Goal: Transaction & Acquisition: Purchase product/service

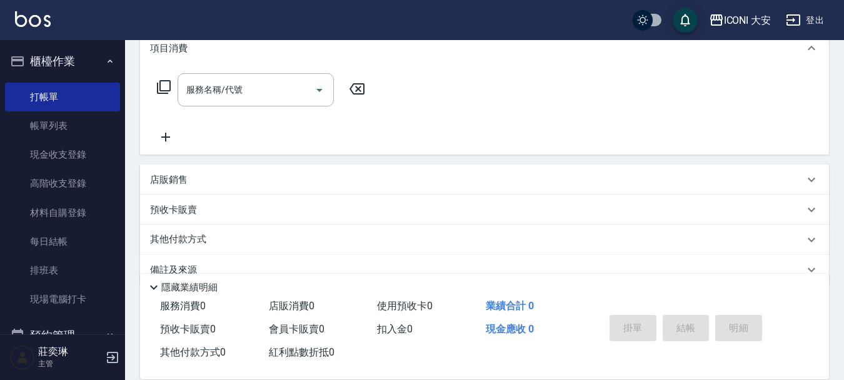
scroll to position [188, 0]
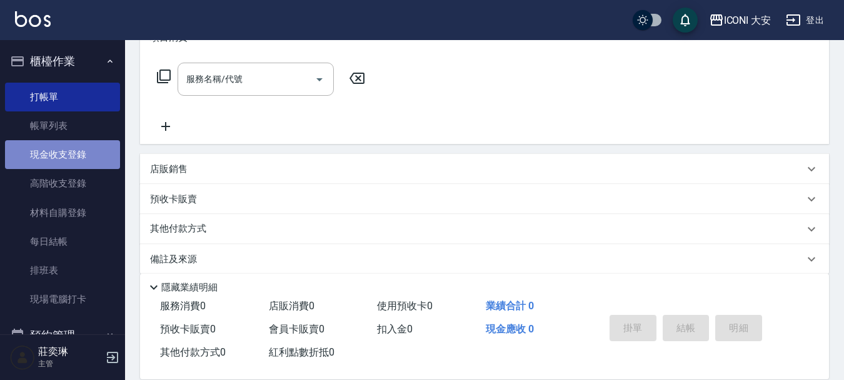
click at [71, 161] on link "現金收支登錄" at bounding box center [62, 154] width 115 height 29
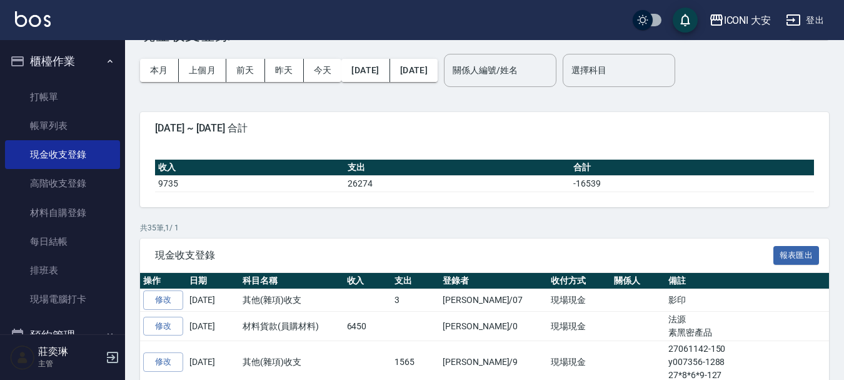
scroll to position [250, 0]
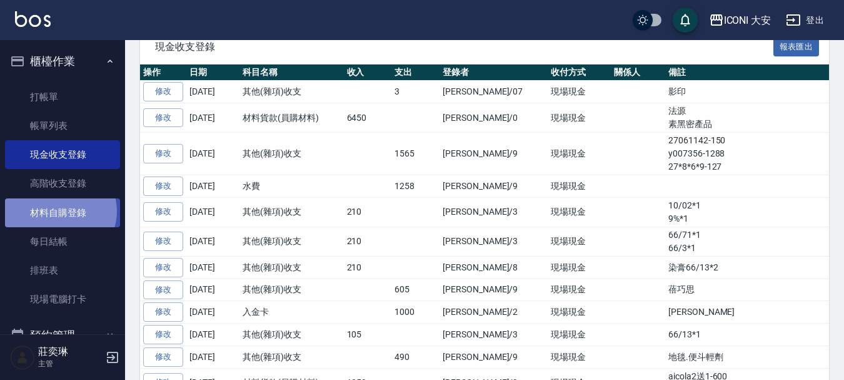
click at [60, 211] on link "材料自購登錄" at bounding box center [62, 212] width 115 height 29
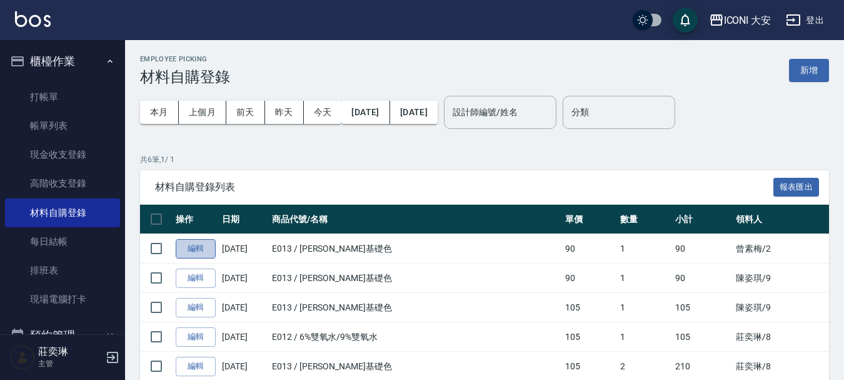
click at [200, 251] on link "編輯" at bounding box center [196, 248] width 40 height 19
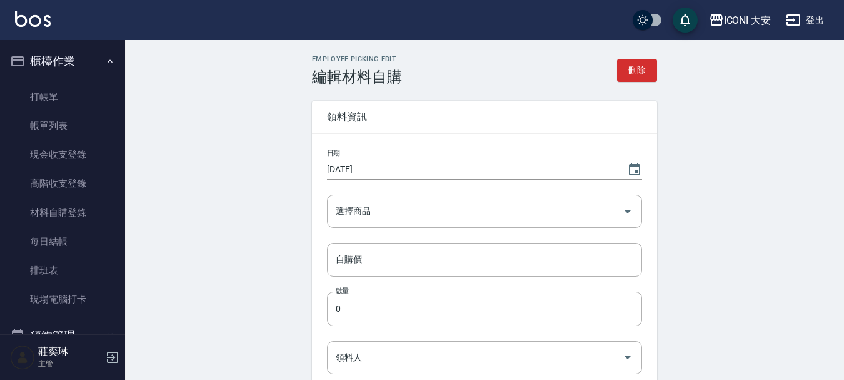
type input "[PERSON_NAME]基礎色"
type input "90"
type input "1"
type input "曾素梅"
type input "自購"
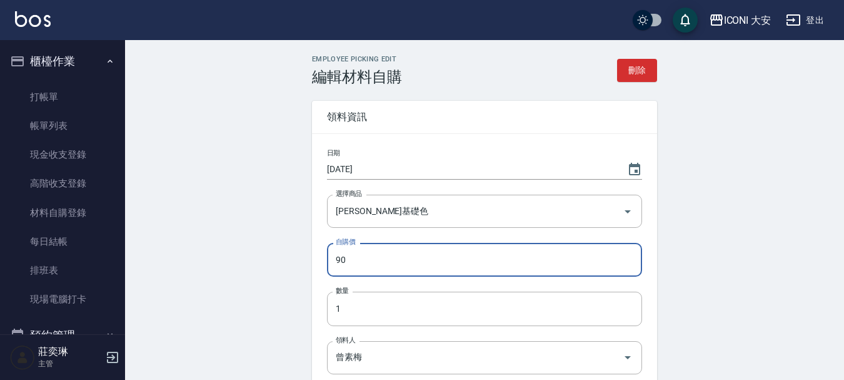
click at [362, 257] on input "90" at bounding box center [484, 260] width 315 height 34
type input "105"
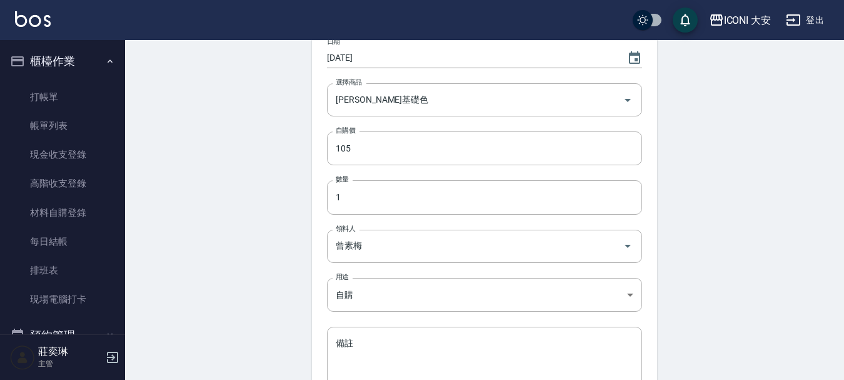
scroll to position [240, 0]
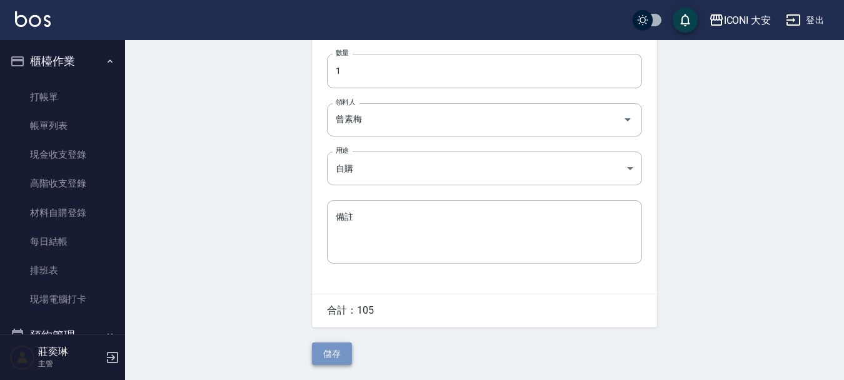
click at [330, 354] on button "儲存" at bounding box center [332, 353] width 40 height 23
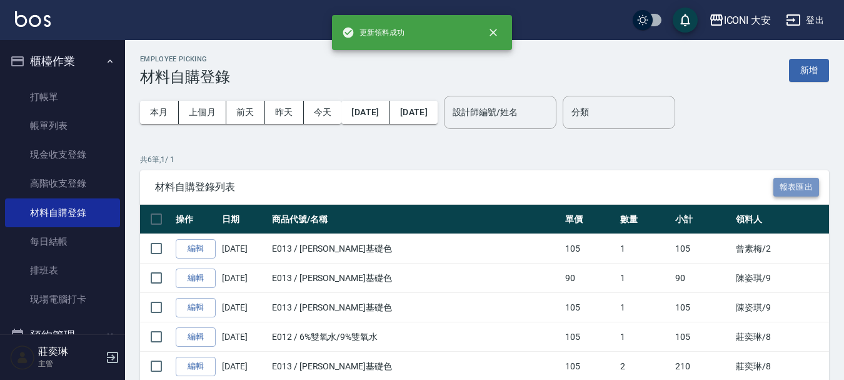
click at [790, 184] on button "報表匯出" at bounding box center [797, 187] width 46 height 19
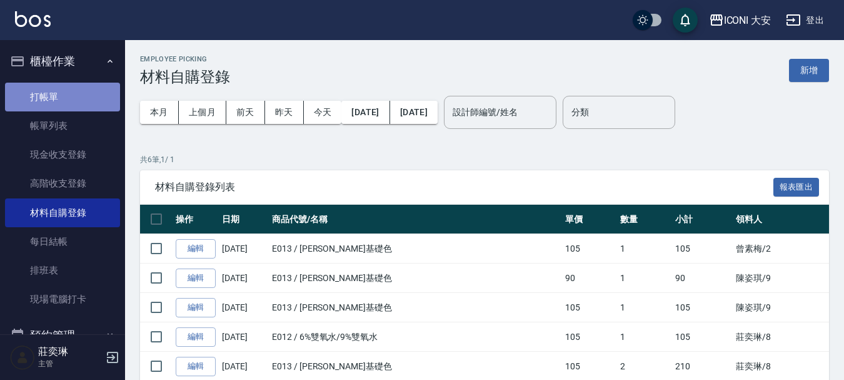
click at [67, 95] on link "打帳單" at bounding box center [62, 97] width 115 height 29
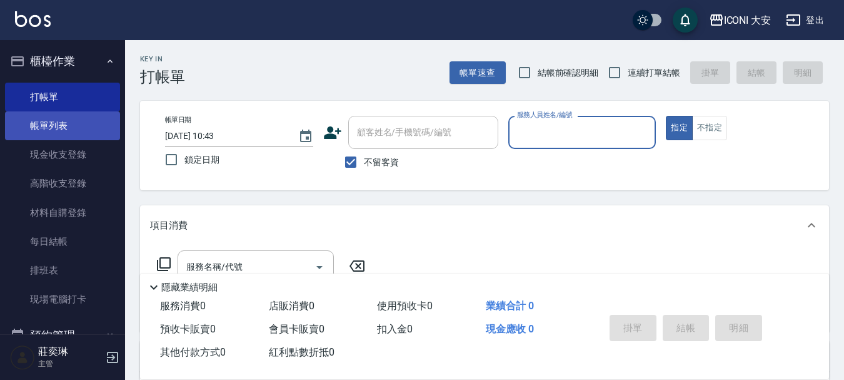
click at [52, 124] on link "帳單列表" at bounding box center [62, 125] width 115 height 29
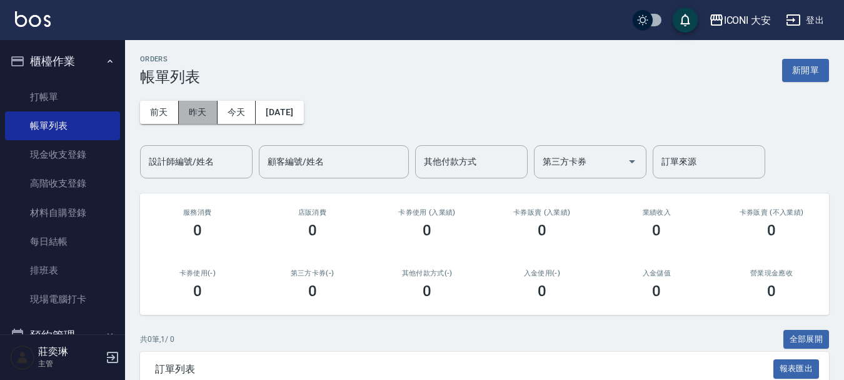
click at [200, 105] on button "昨天" at bounding box center [198, 112] width 39 height 23
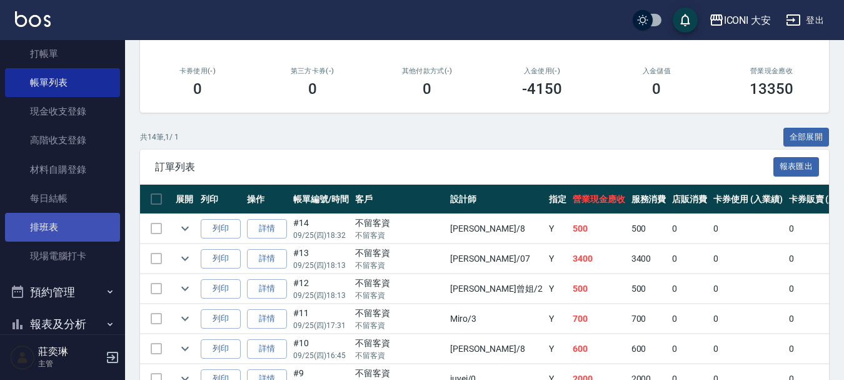
scroll to position [193, 0]
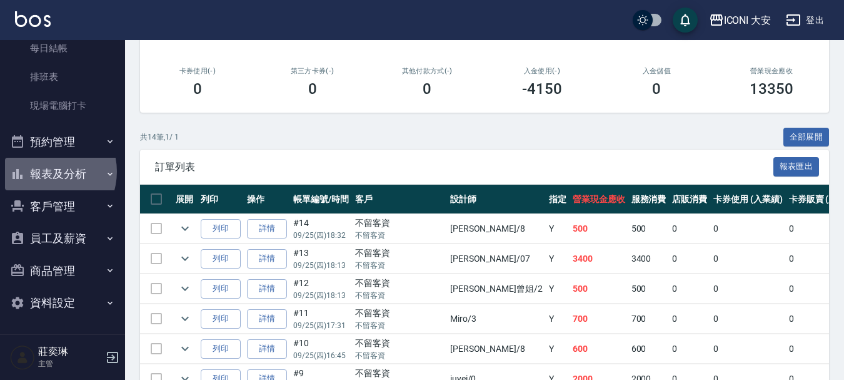
click at [46, 171] on button "報表及分析" at bounding box center [62, 174] width 115 height 33
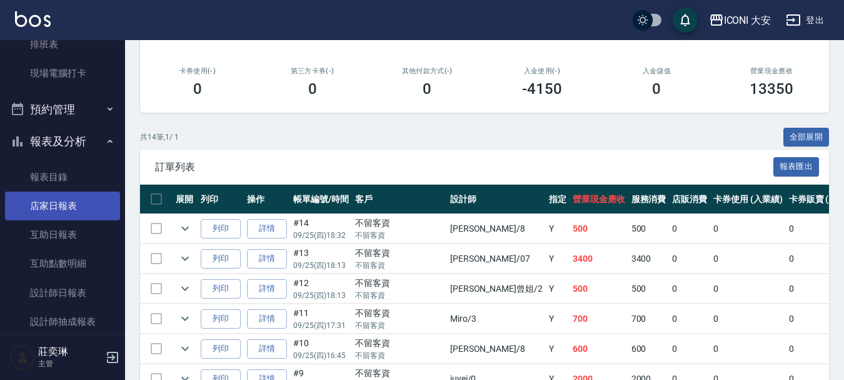
scroll to position [256, 0]
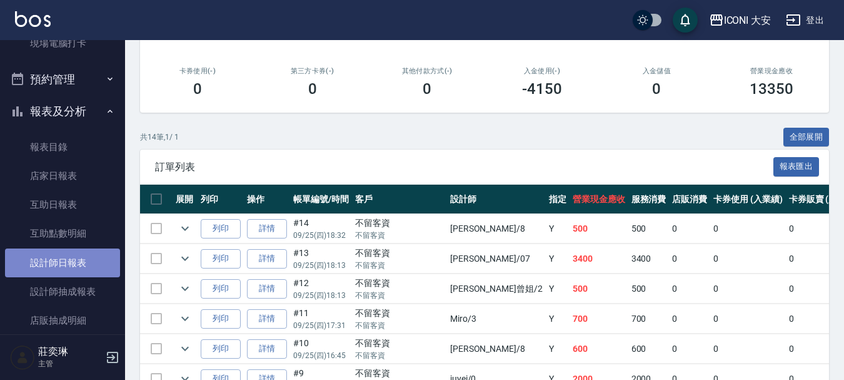
click at [64, 262] on link "設計師日報表" at bounding box center [62, 262] width 115 height 29
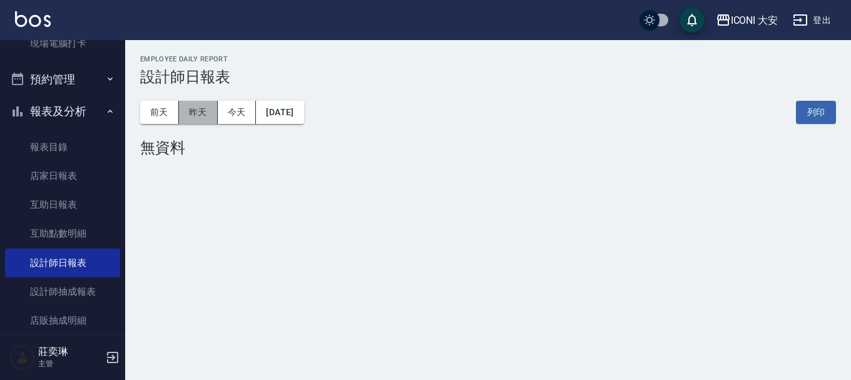
click at [205, 111] on button "昨天" at bounding box center [198, 112] width 39 height 23
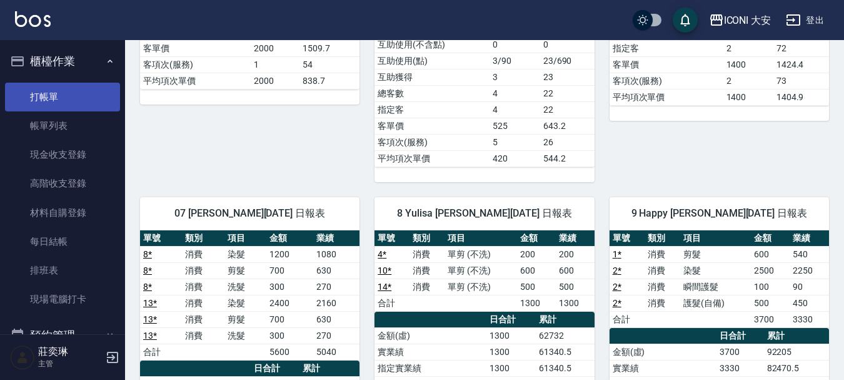
click at [43, 98] on link "打帳單" at bounding box center [62, 97] width 115 height 29
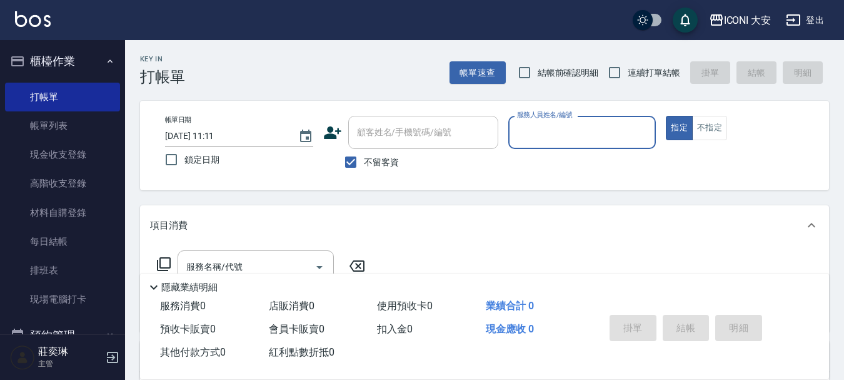
click at [559, 130] on input "服務人員姓名/編號" at bounding box center [582, 132] width 137 height 22
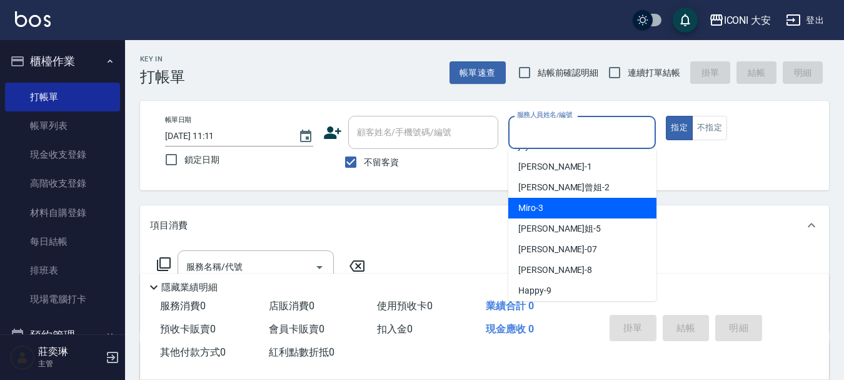
scroll to position [23, 0]
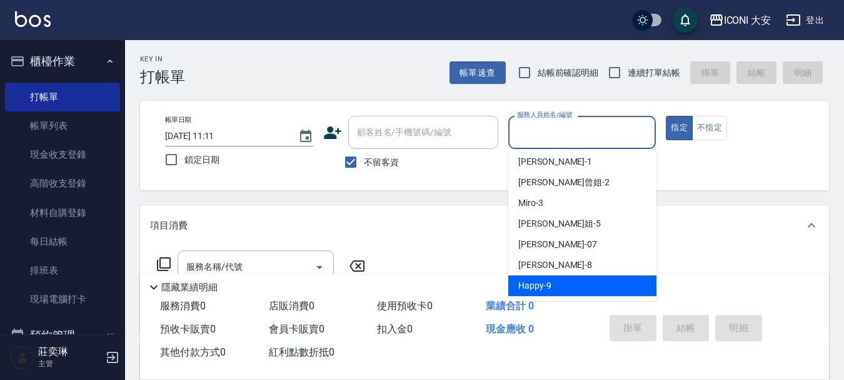
click at [549, 288] on span "Happy -9" at bounding box center [535, 285] width 33 height 13
type input "Happy-9"
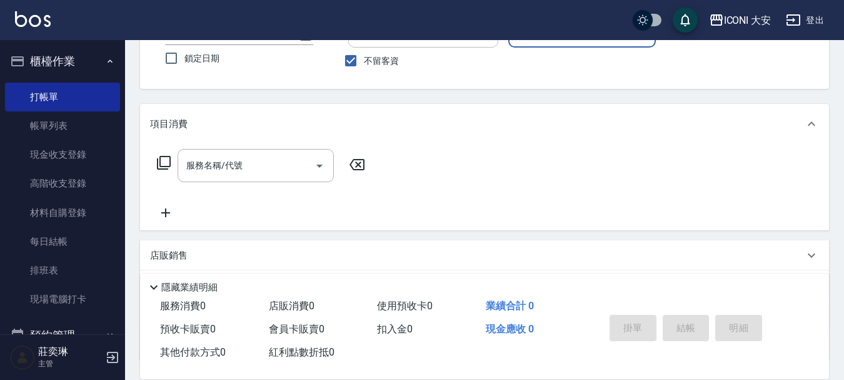
scroll to position [202, 0]
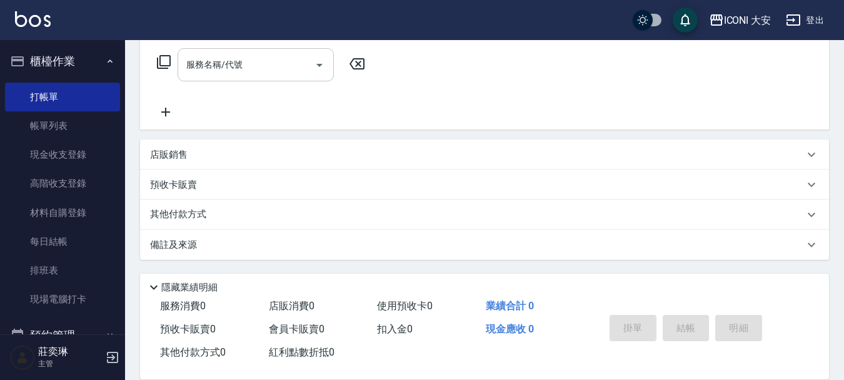
click at [263, 59] on input "服務名稱/代號" at bounding box center [246, 65] width 126 height 22
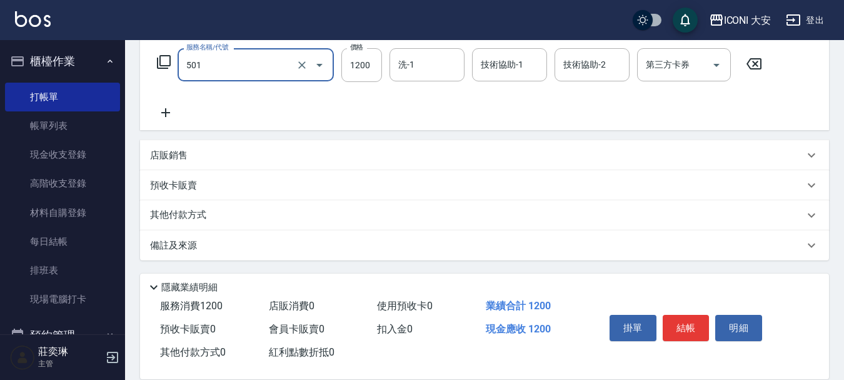
type input "染髮(501)"
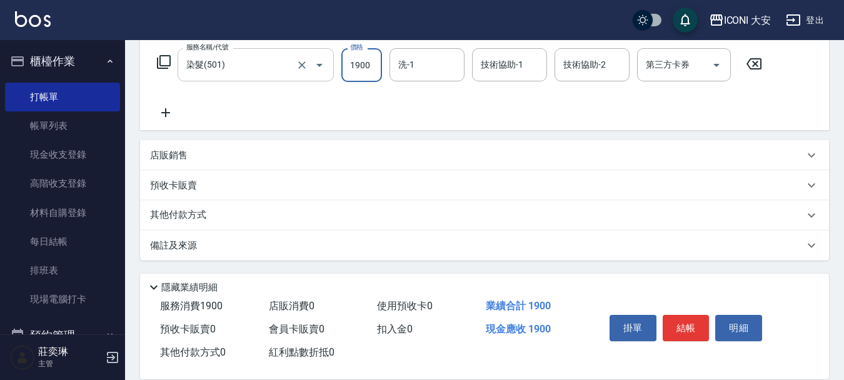
type input "1900"
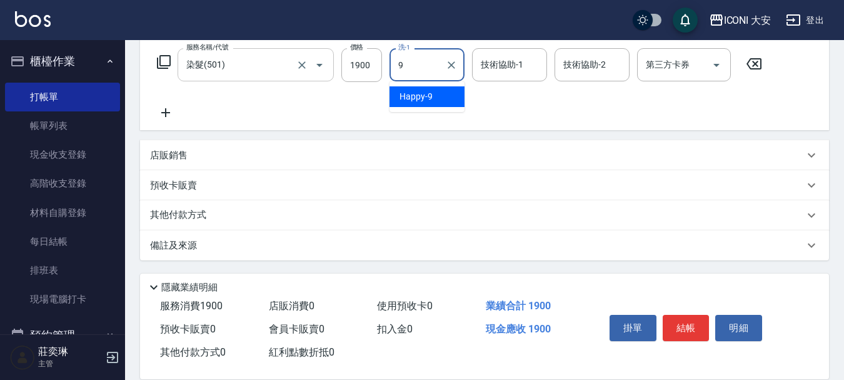
type input "Happy-9"
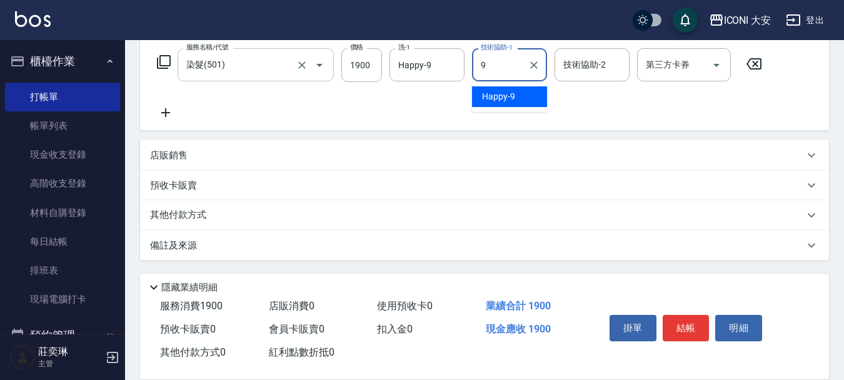
type input "Happy-9"
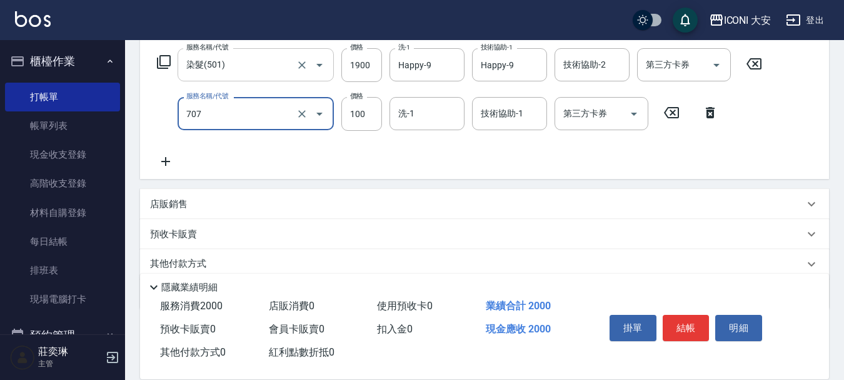
type input "瞬間護髮(707)"
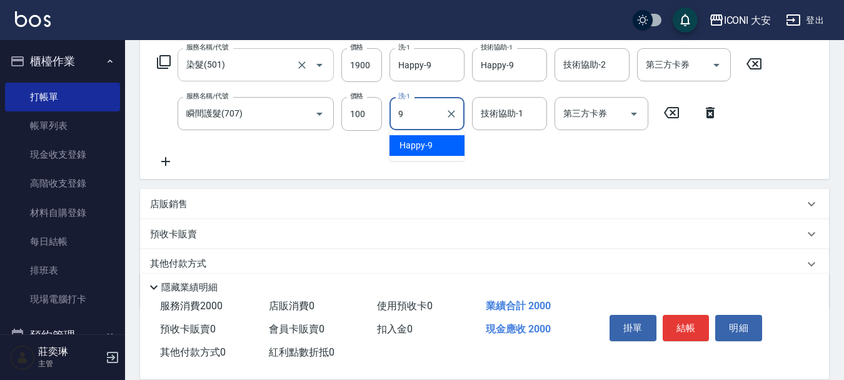
type input "Happy-9"
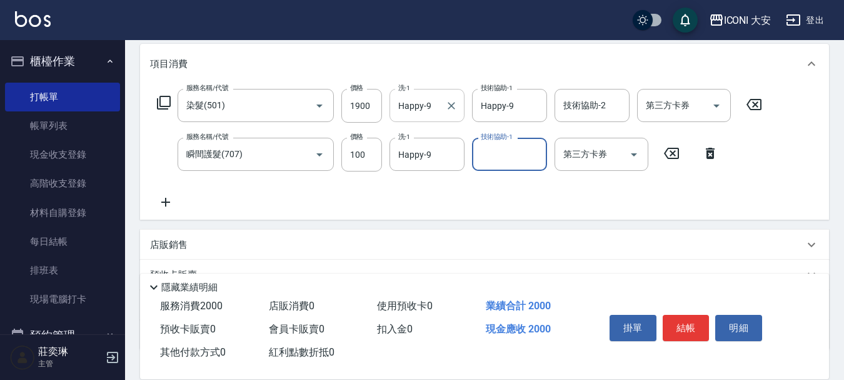
scroll to position [139, 0]
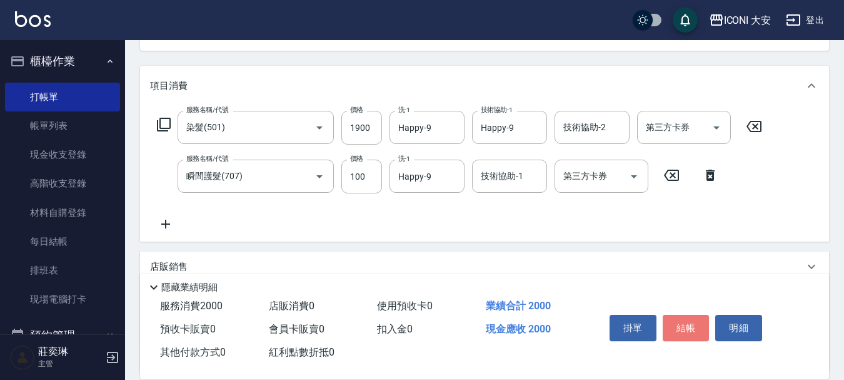
drag, startPoint x: 682, startPoint y: 320, endPoint x: 690, endPoint y: 308, distance: 14.1
click at [688, 315] on button "結帳" at bounding box center [686, 328] width 47 height 26
